Goal: Check status: Check status

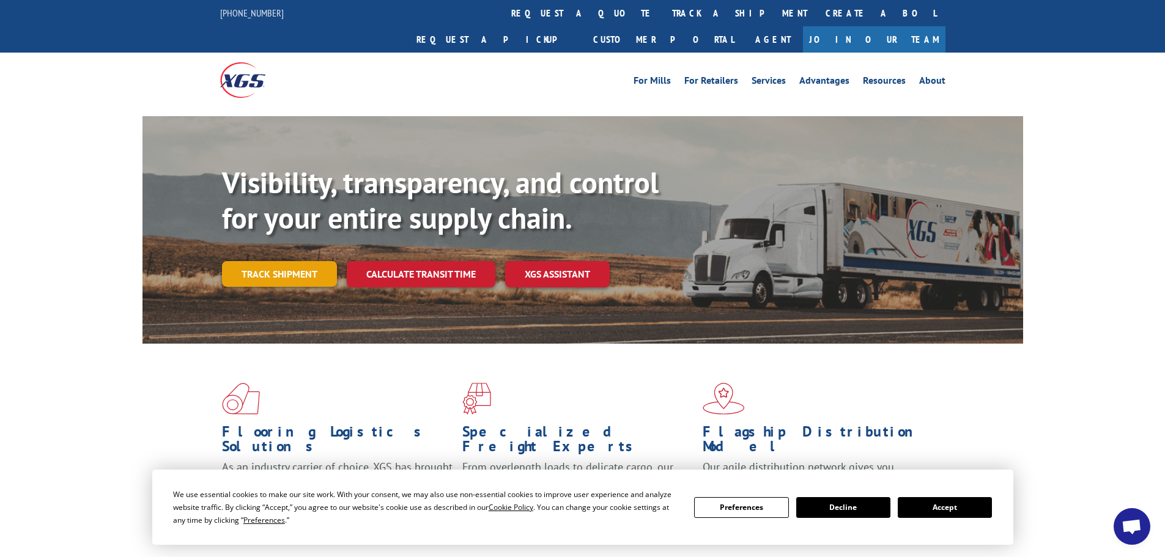
click at [270, 261] on link "Track shipment" at bounding box center [279, 274] width 115 height 26
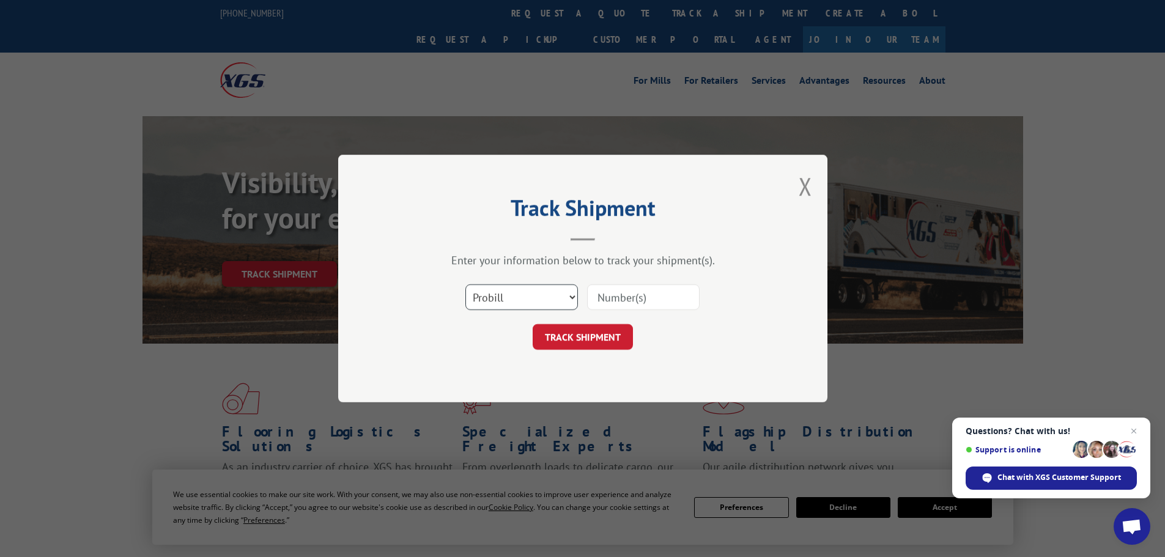
click at [537, 294] on select "Select category... Probill BOL PO" at bounding box center [521, 297] width 113 height 26
select select "bol"
click at [465, 284] on select "Select category... Probill BOL PO" at bounding box center [521, 297] width 113 height 26
click at [591, 292] on input at bounding box center [643, 297] width 113 height 26
paste input "7054639"
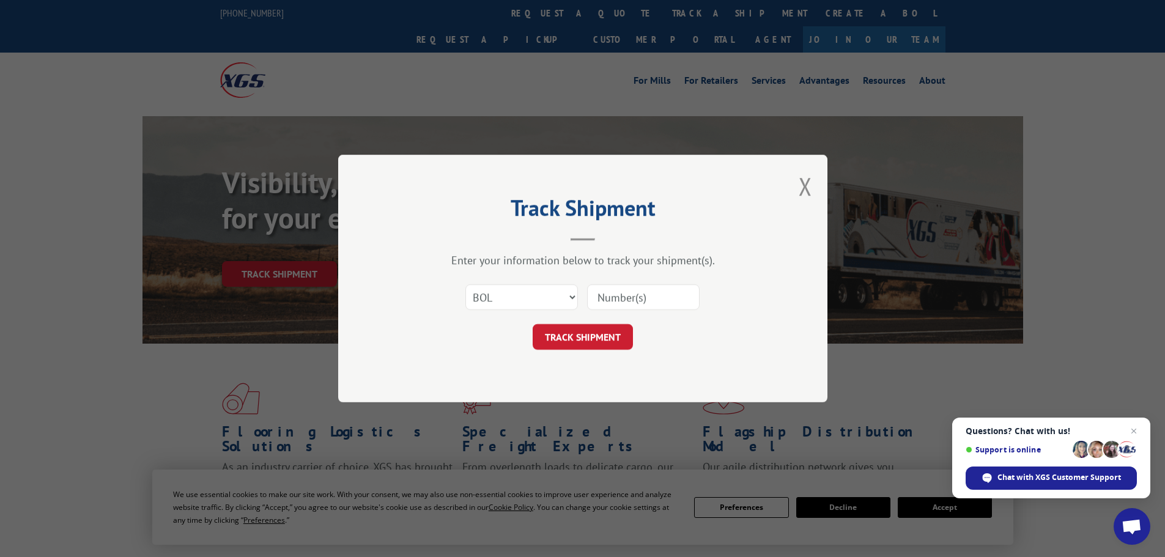
type input "7054639"
click button "TRACK SHIPMENT" at bounding box center [583, 337] width 100 height 26
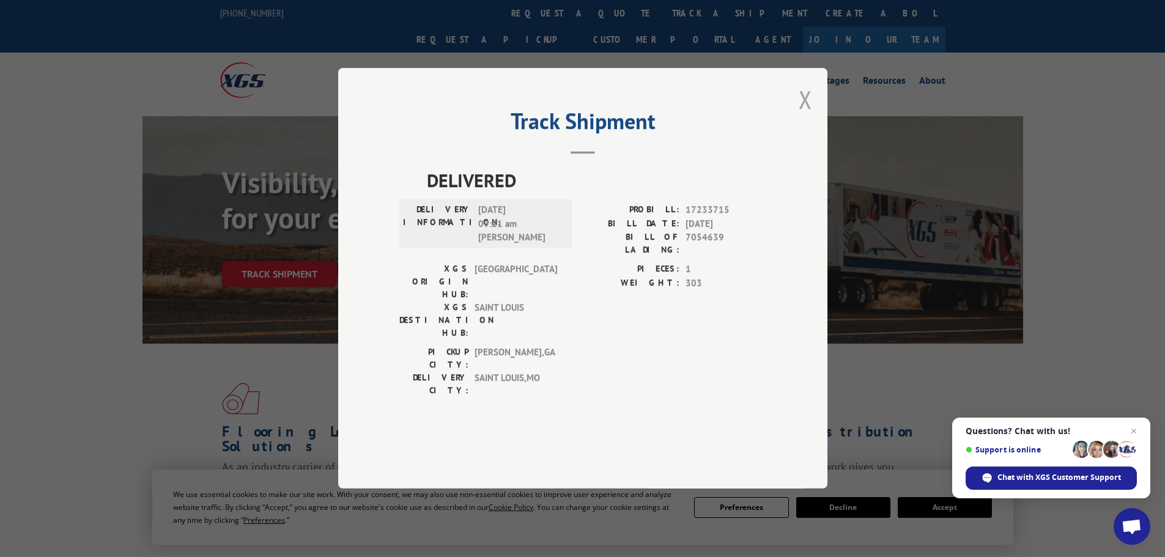
click at [804, 116] on button "Close modal" at bounding box center [805, 99] width 13 height 32
